Goal: Check status: Check status

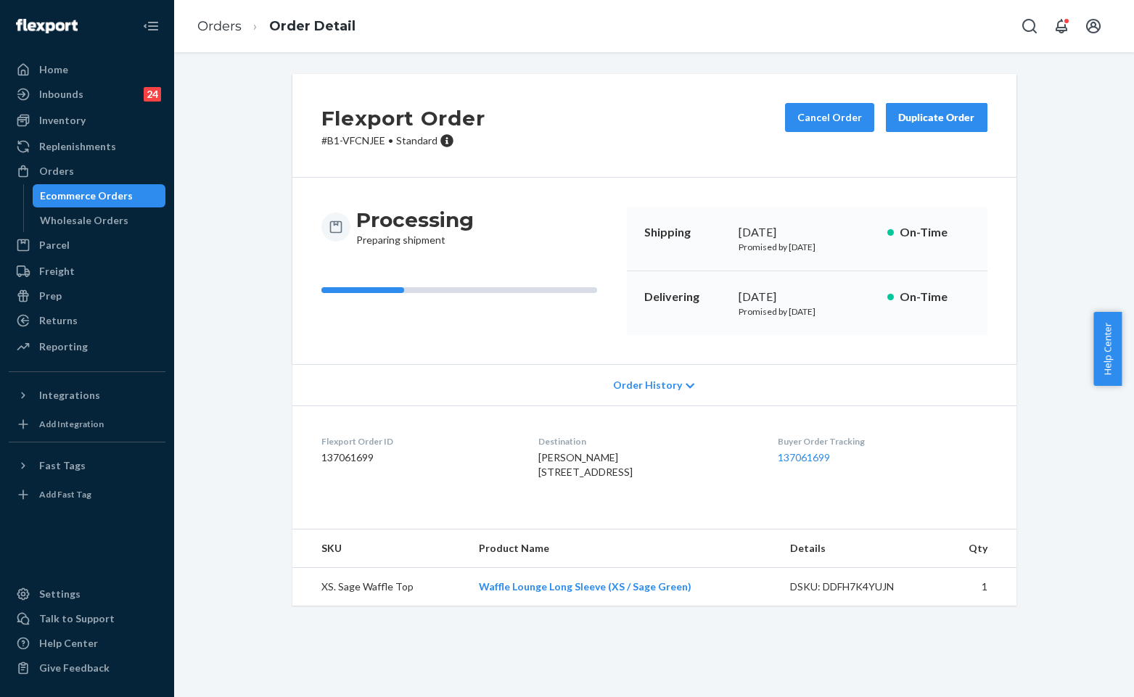
click at [226, 20] on link "Orders" at bounding box center [219, 26] width 44 height 16
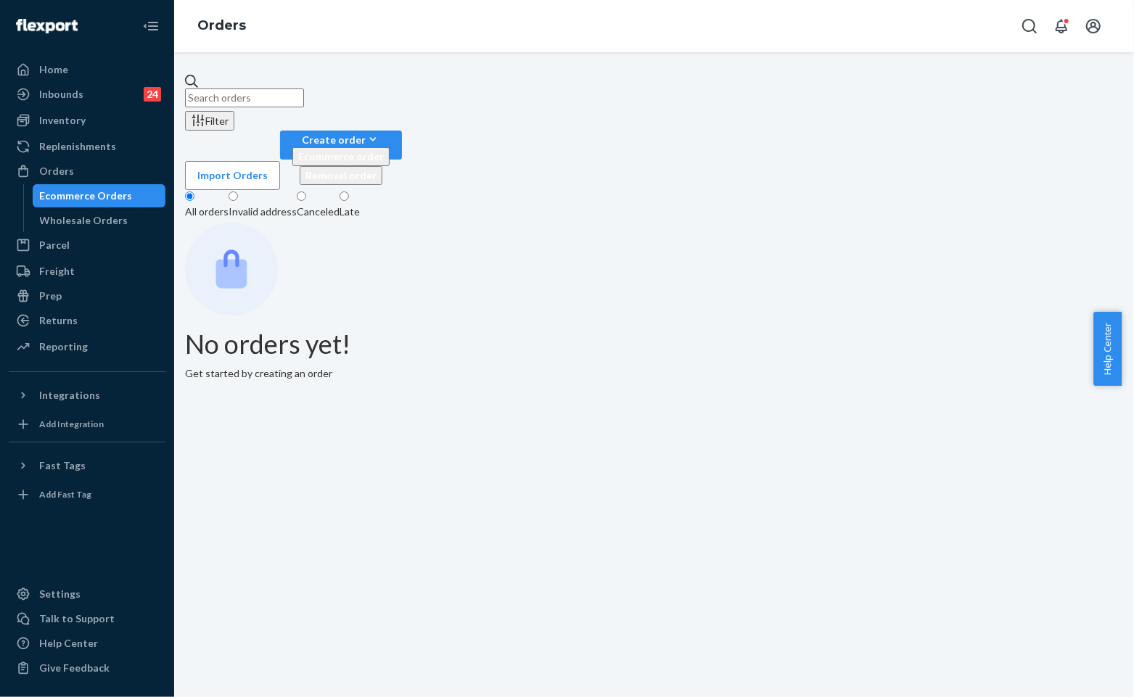
click at [304, 89] on input "text" at bounding box center [244, 98] width 119 height 19
paste input "#253433218"
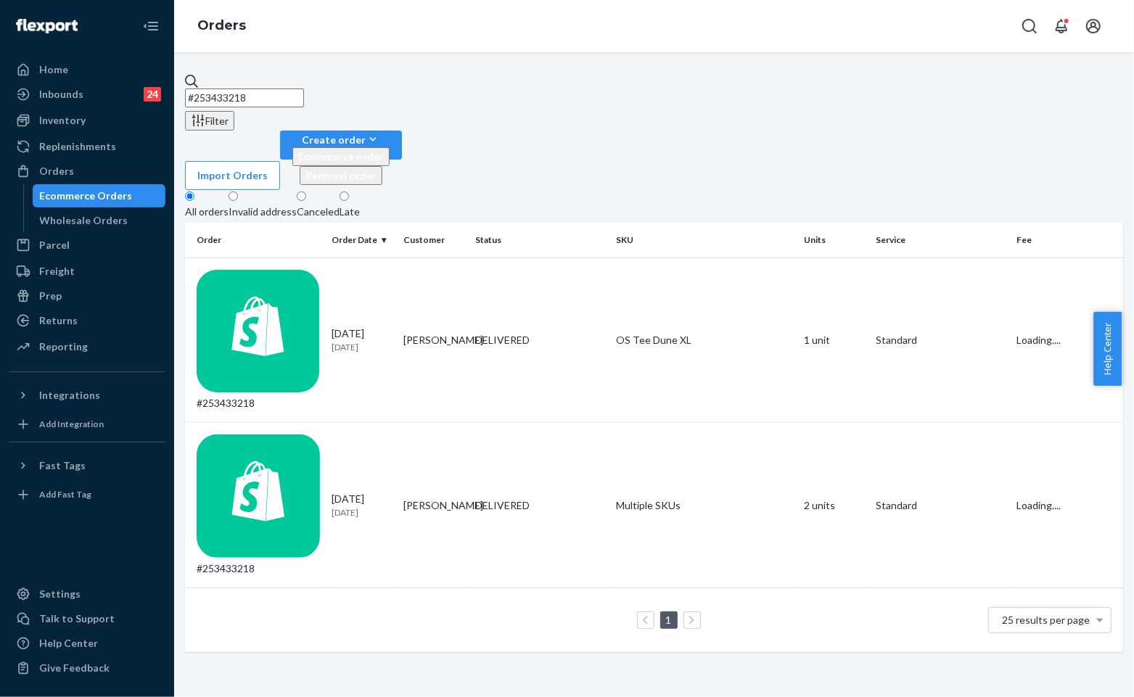
click at [758, 190] on fieldset "All orders Invalid address Canceled Late" at bounding box center [654, 206] width 938 height 33
click at [657, 190] on fieldset "All orders Invalid address Canceled Late" at bounding box center [654, 206] width 938 height 33
click at [276, 94] on input "#253433218" at bounding box center [244, 98] width 119 height 19
paste input "253470439"
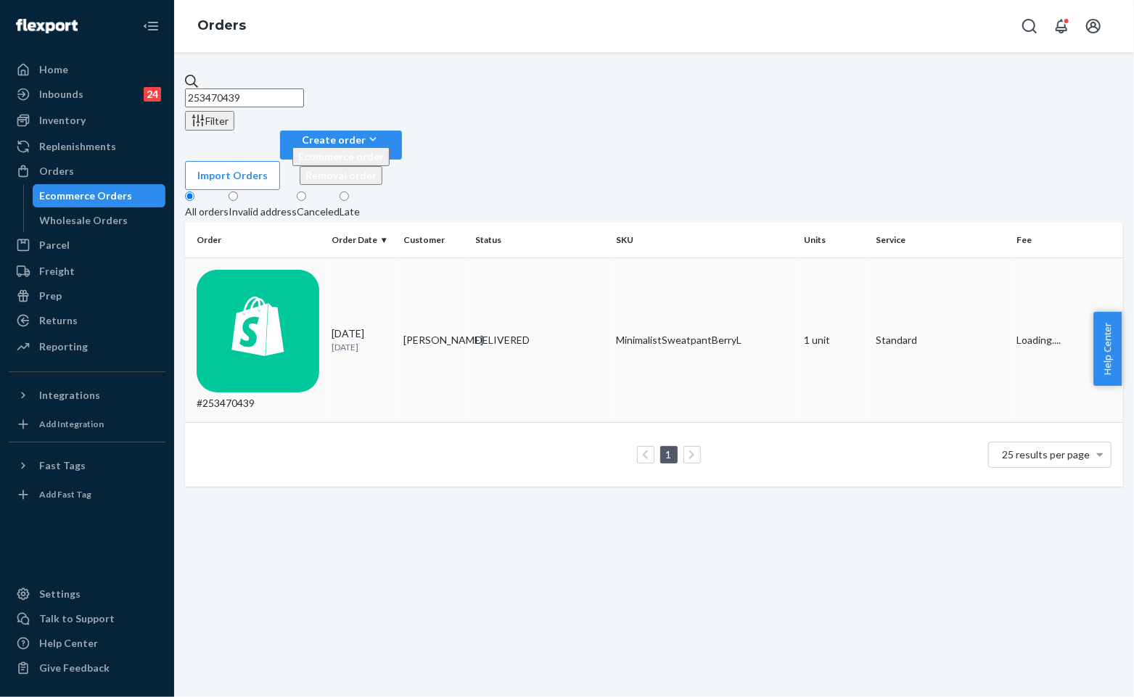
type input "253470439"
click at [418, 258] on td "[PERSON_NAME]" at bounding box center [434, 340] width 72 height 165
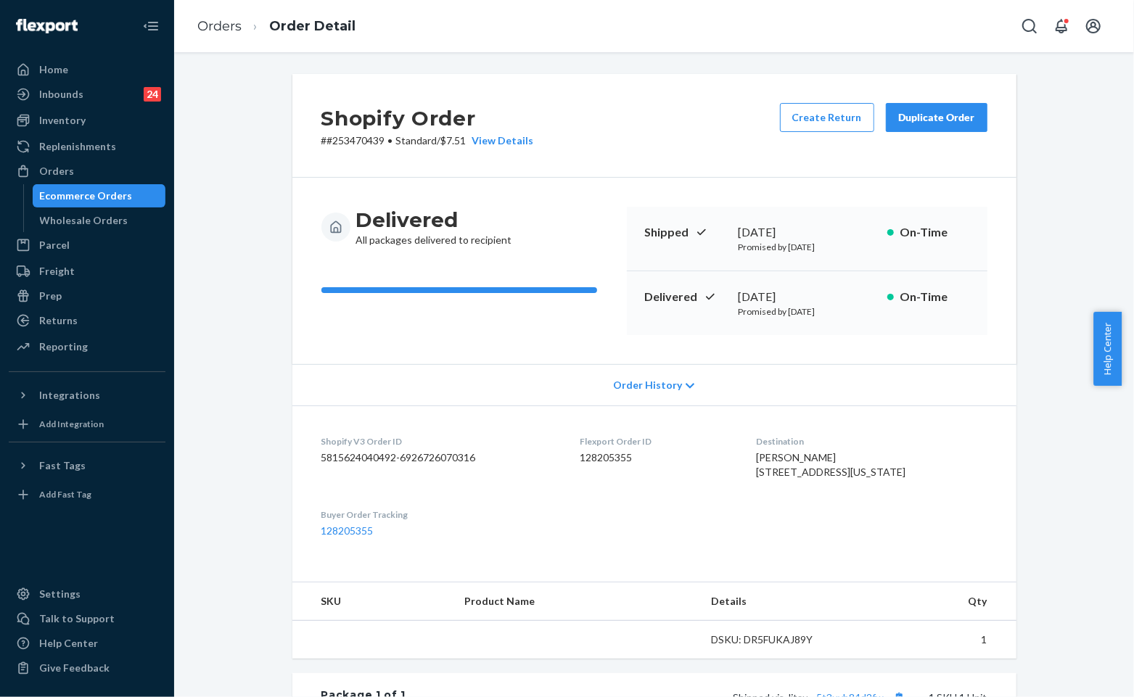
click at [715, 178] on div "Delivered All packages delivered to recipient Shipped [DATE] Promised by [DATE]…" at bounding box center [654, 271] width 724 height 186
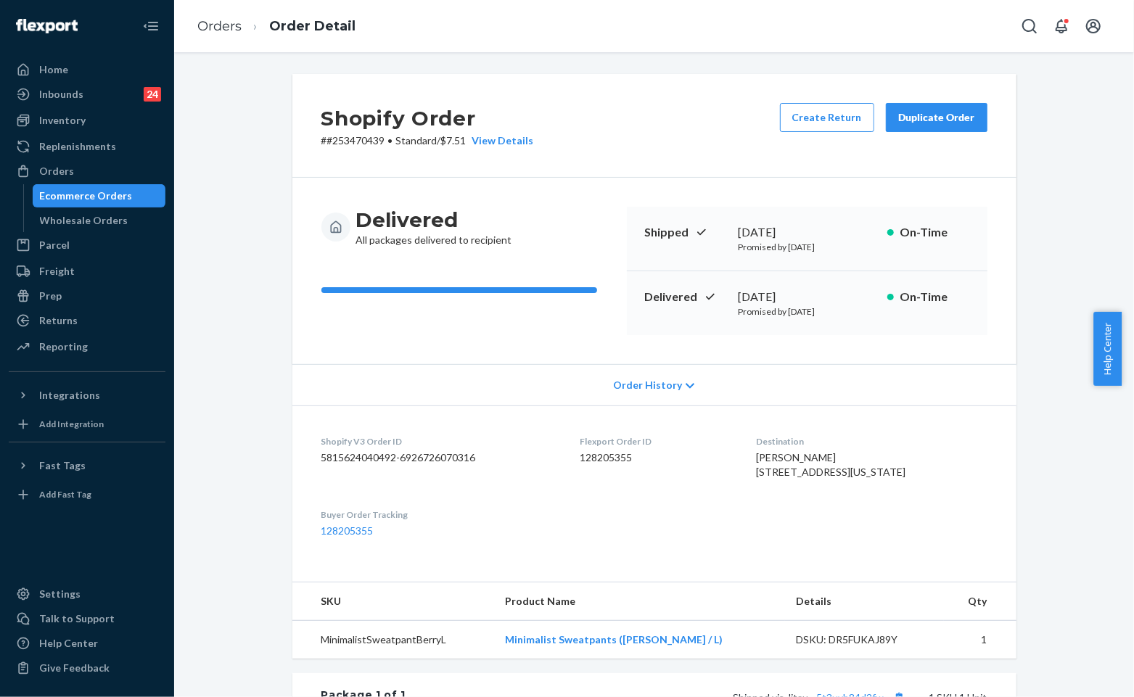
click at [932, 125] on button "Duplicate Order" at bounding box center [937, 117] width 102 height 29
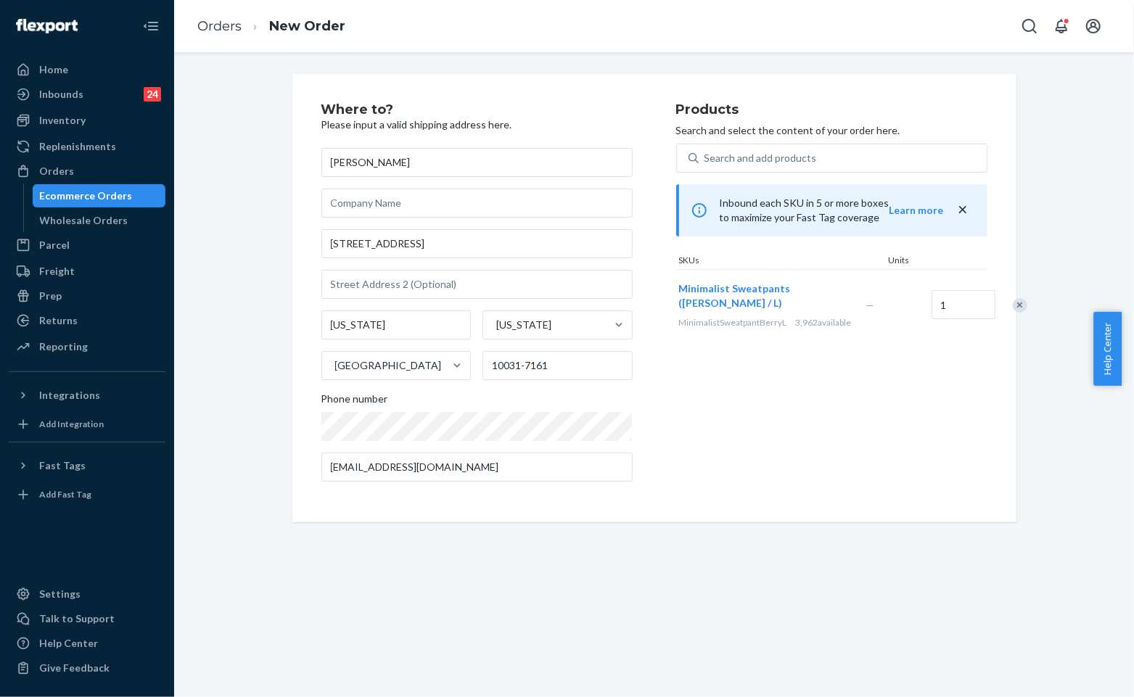
click at [678, 443] on div "Products Search and select the content of your order here. Search and add produ…" at bounding box center [831, 298] width 311 height 390
click at [757, 430] on div "Products Search and select the content of your order here. Search and add produ…" at bounding box center [831, 298] width 311 height 390
click at [525, 440] on div "[PERSON_NAME] [STREET_ADDRESS][US_STATE][US_STATE][PHONE_NUMBER] Phone number […" at bounding box center [476, 315] width 311 height 334
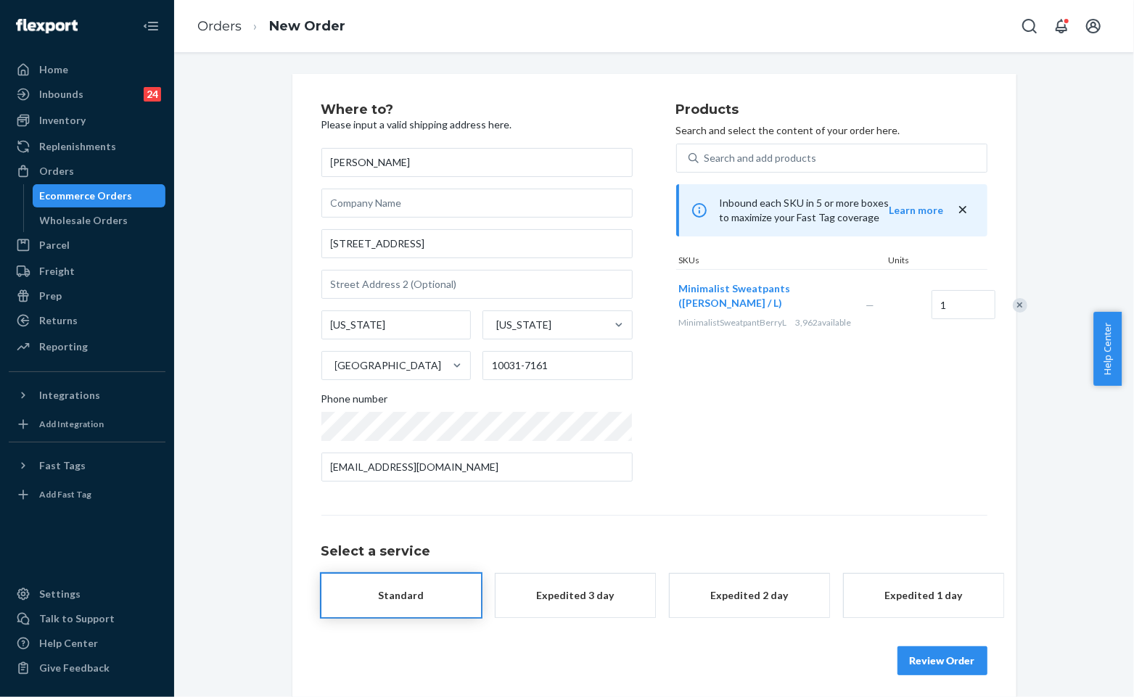
click at [762, 452] on div "Products Search and select the content of your order here. Search and add produ…" at bounding box center [831, 298] width 311 height 390
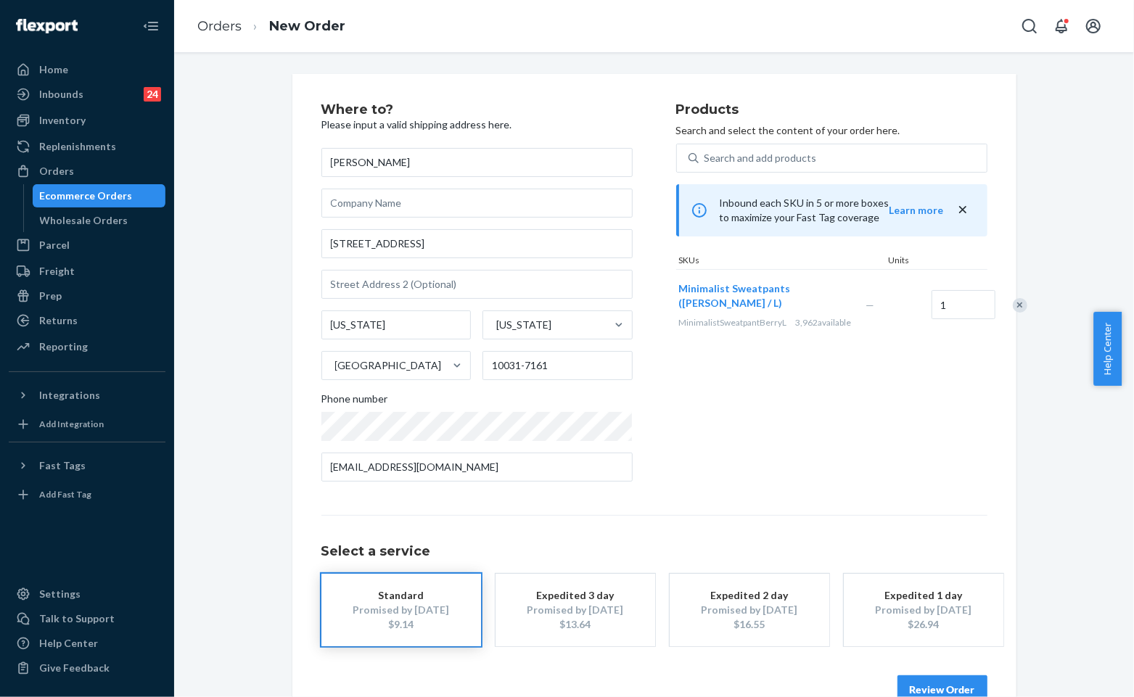
click at [922, 680] on button "Review Order" at bounding box center [943, 690] width 90 height 29
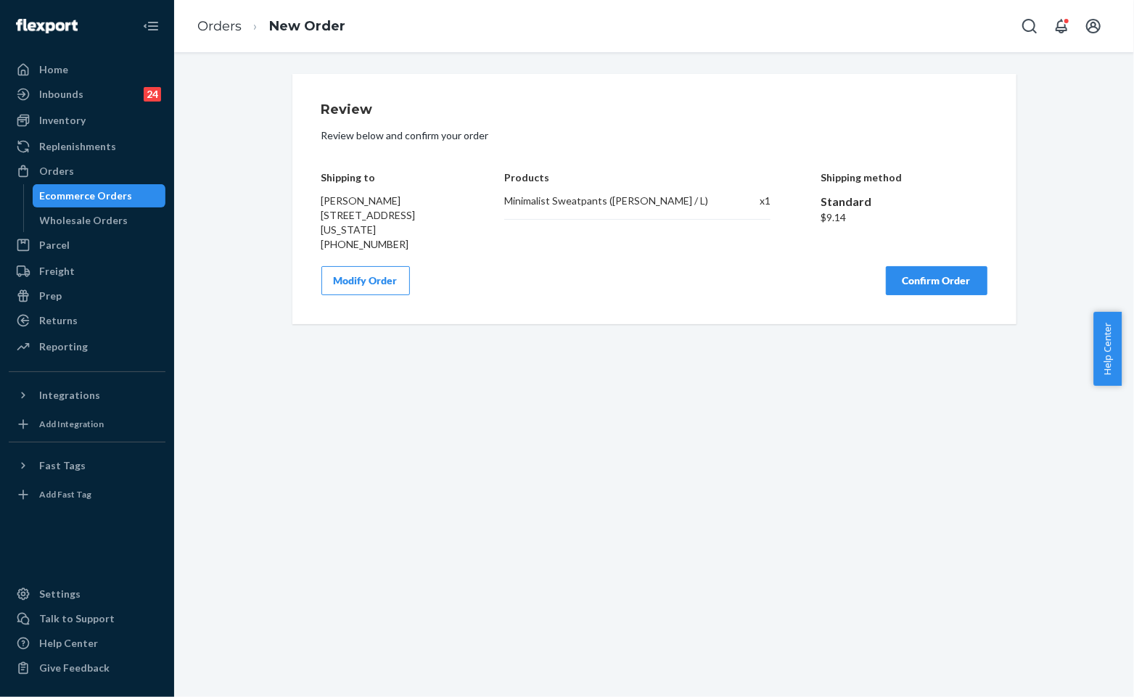
click at [911, 264] on div "Review Review below and confirm your order Shipping to [PERSON_NAME] [STREET_AD…" at bounding box center [654, 199] width 666 height 192
click at [914, 271] on button "Confirm Order" at bounding box center [937, 280] width 102 height 29
click at [880, 533] on div "Review Review below and confirm your order Shipping to [PERSON_NAME] [STREET_AD…" at bounding box center [654, 374] width 960 height 645
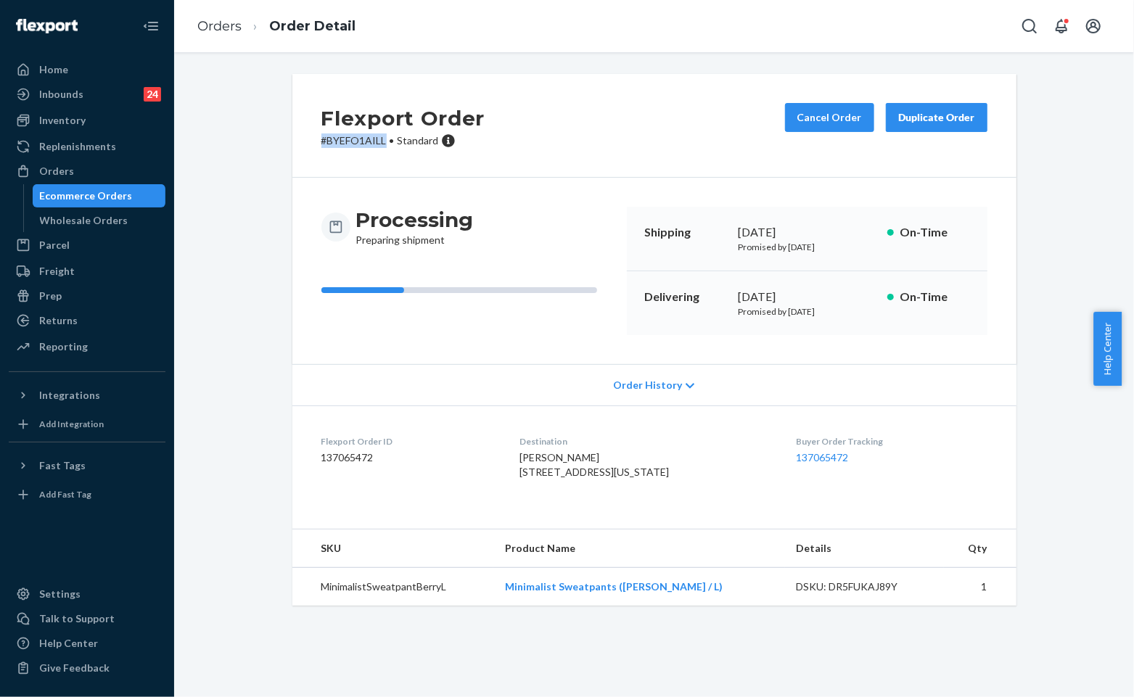
drag, startPoint x: 383, startPoint y: 144, endPoint x: 300, endPoint y: 136, distance: 83.0
click at [300, 136] on div "Flexport Order # BYEFO1AILL • Standard Cancel Order Duplicate Order" at bounding box center [654, 126] width 724 height 104
copy p "# BYEFO1AILL"
click at [560, 170] on div "Flexport Order # BYEFO1AILL • Standard Cancel Order Duplicate Order" at bounding box center [654, 126] width 724 height 104
drag, startPoint x: 249, startPoint y: 202, endPoint x: 208, endPoint y: 85, distance: 123.9
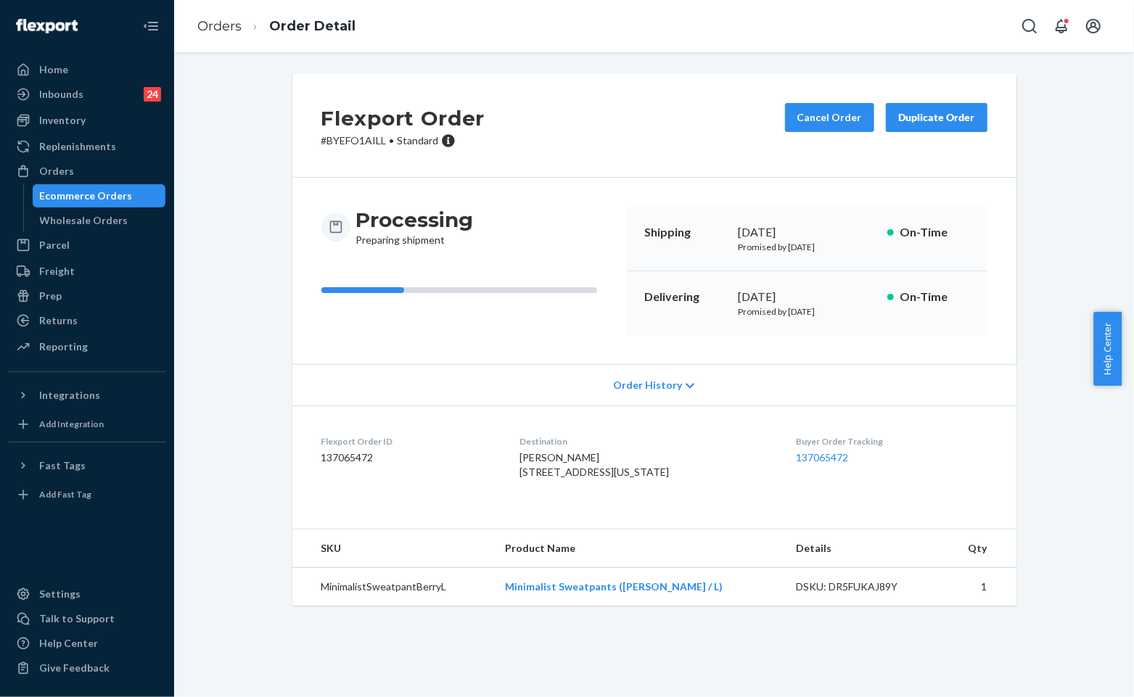
click at [248, 200] on div "Flexport Order # BYEFO1AILL • Standard Cancel Order Duplicate Order Processing …" at bounding box center [654, 348] width 938 height 549
click at [229, 19] on link "Orders" at bounding box center [219, 26] width 44 height 16
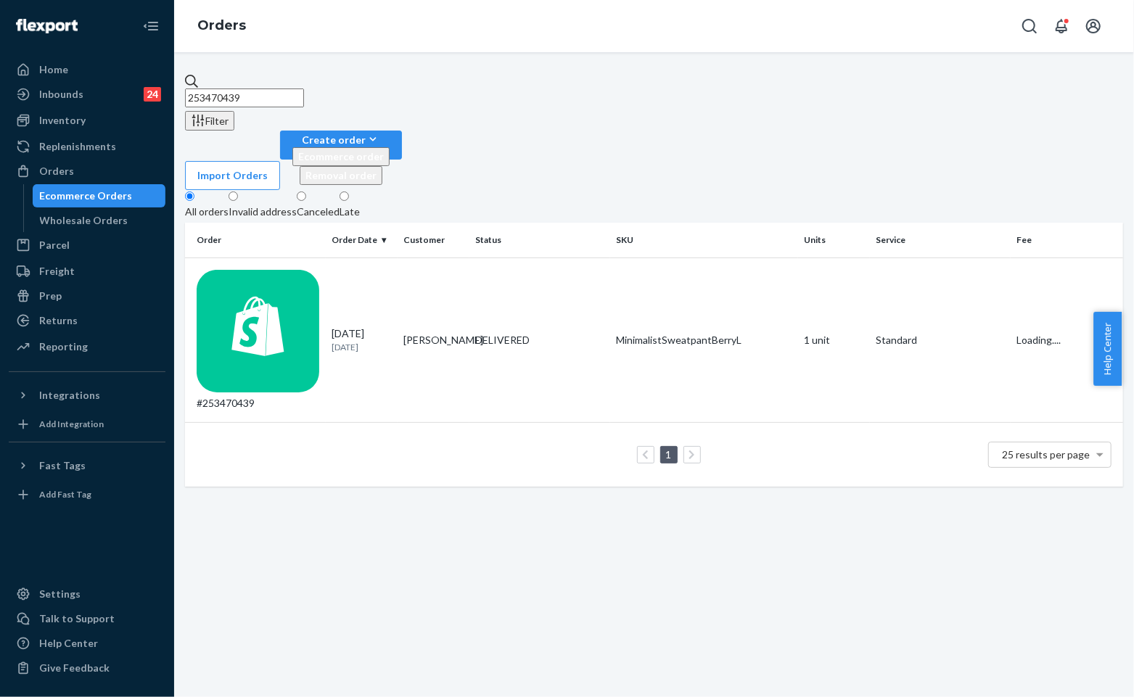
click at [304, 89] on input "253470439" at bounding box center [244, 98] width 119 height 19
paste input "#255132424"
click at [636, 190] on fieldset "All orders Invalid address Canceled Late" at bounding box center [654, 206] width 938 height 33
click at [298, 120] on div "#255132424 Filter Import Orders Create order Ecommerce order Removal order All …" at bounding box center [654, 280] width 938 height 413
click at [304, 99] on input "#255132424" at bounding box center [244, 98] width 119 height 19
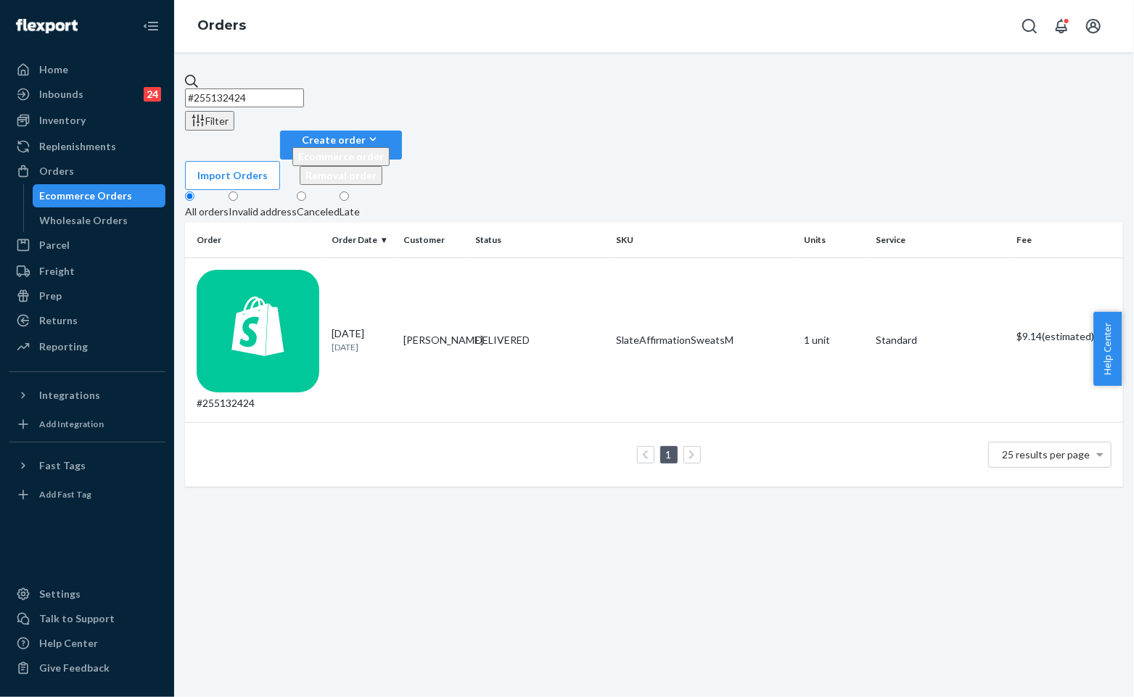
paste input "4992187"
type input "#254992187"
click at [485, 330] on div "IN TRANSIT" at bounding box center [510, 340] width 71 height 20
